Goal: Information Seeking & Learning: Learn about a topic

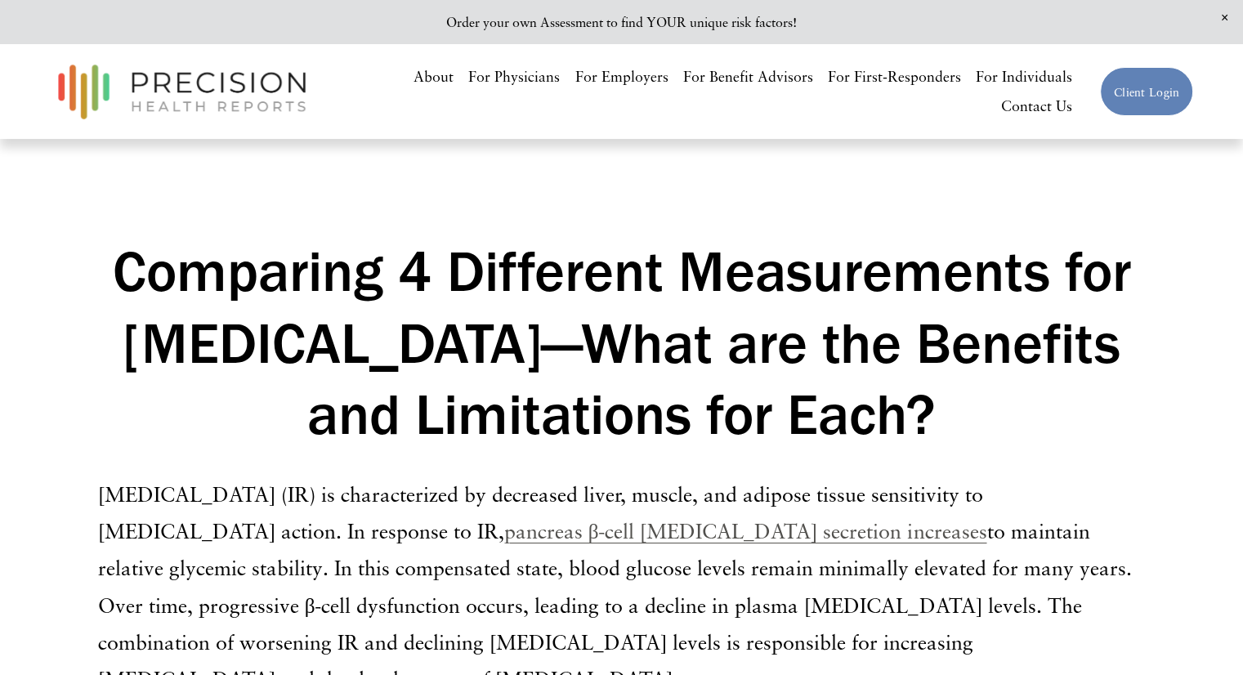
click at [995, 79] on link "For Individuals" at bounding box center [1024, 76] width 96 height 29
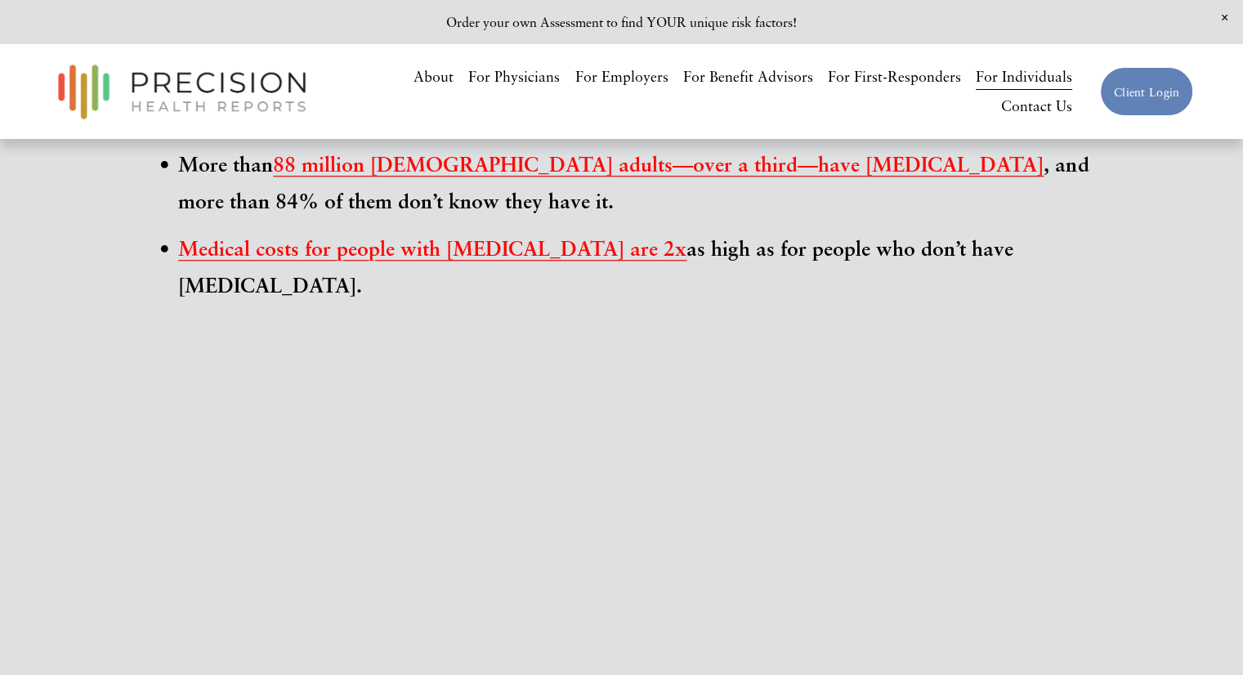
scroll to position [1226, 0]
